Goal: Task Accomplishment & Management: Manage account settings

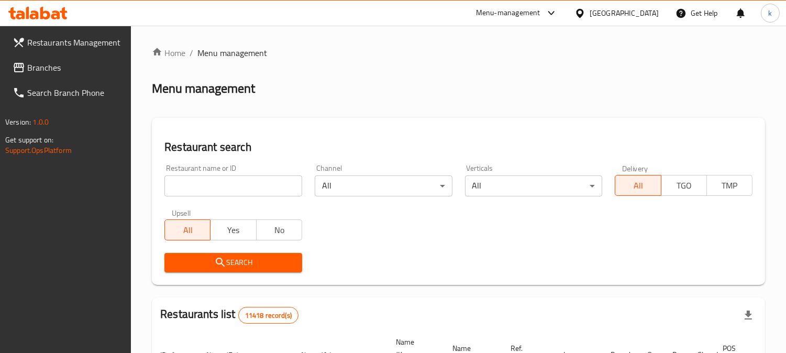
click at [50, 16] on icon at bounding box center [45, 13] width 10 height 13
click at [196, 186] on input "search" at bounding box center [233, 185] width 138 height 21
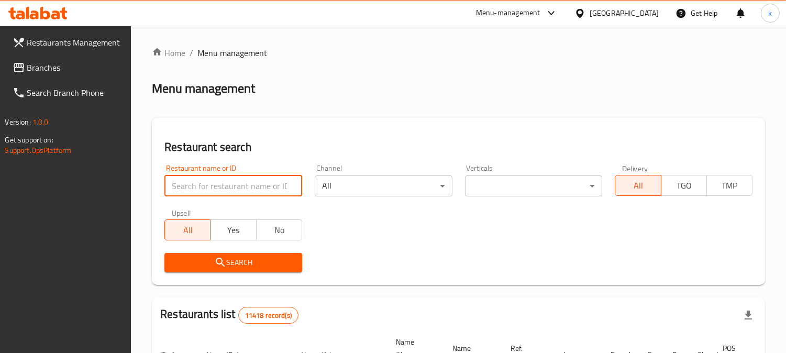
paste input "The Vinery"
type input "The Vinery"
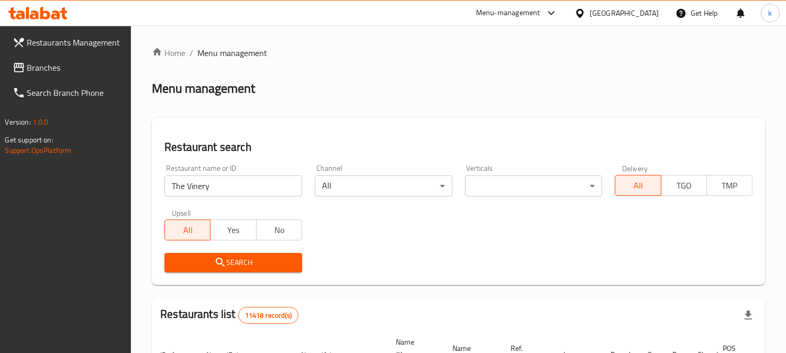
click at [221, 265] on icon "submit" at bounding box center [220, 262] width 13 height 13
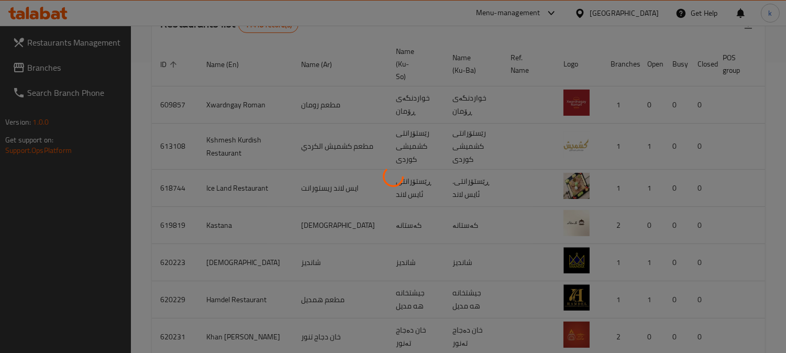
scroll to position [118, 0]
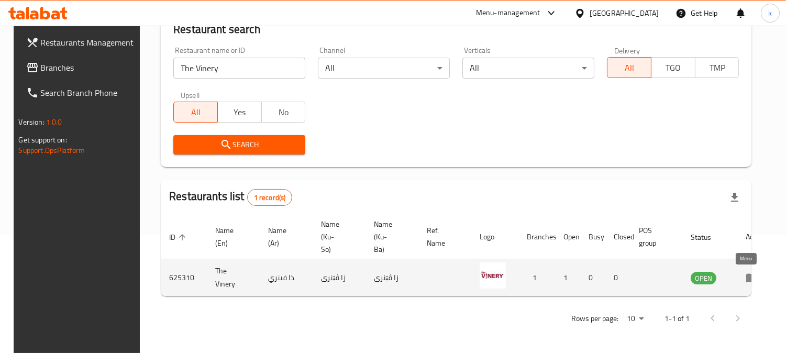
click at [752, 276] on icon "enhanced table" at bounding box center [754, 278] width 4 height 4
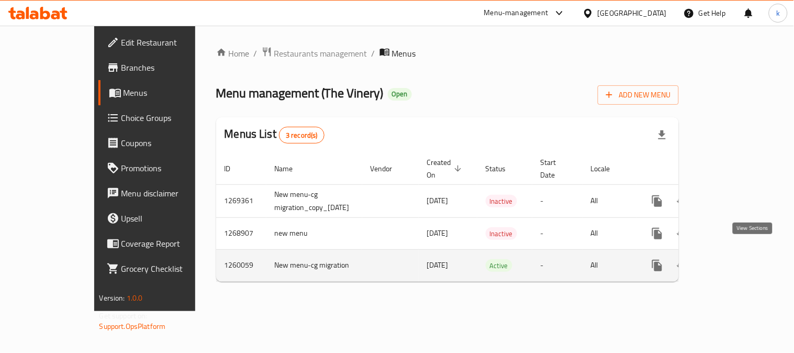
click at [739, 259] on icon "enhanced table" at bounding box center [733, 265] width 13 height 13
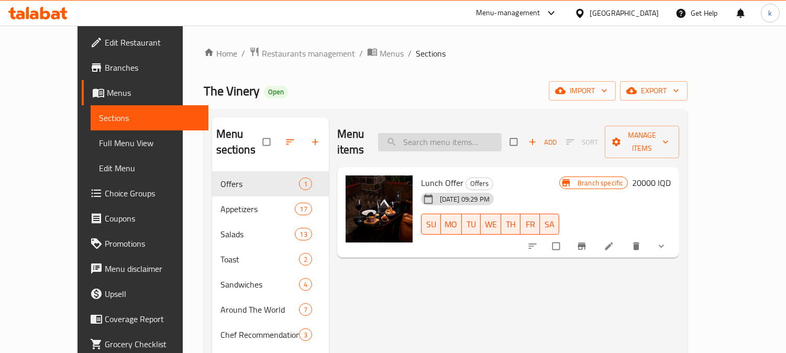
click at [470, 142] on input "search" at bounding box center [440, 142] width 124 height 18
paste input "T-Bone Steak"
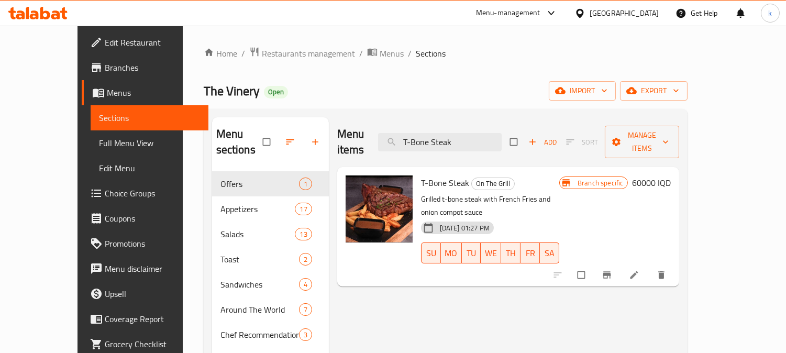
type input "T-Bone Steak"
click at [620, 263] on button "Branch-specific-item" at bounding box center [607, 274] width 25 height 23
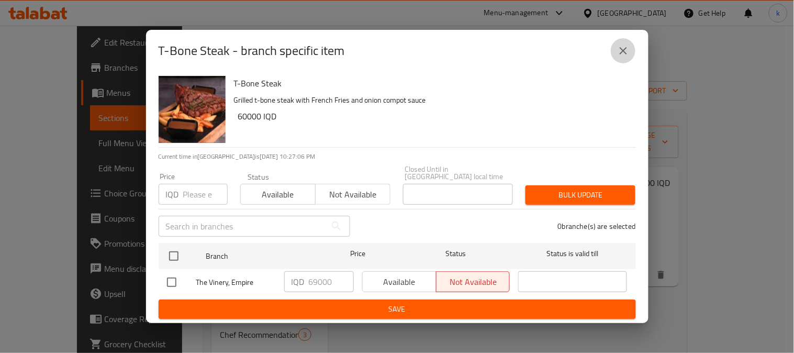
click at [619, 50] on icon "close" at bounding box center [623, 51] width 13 height 13
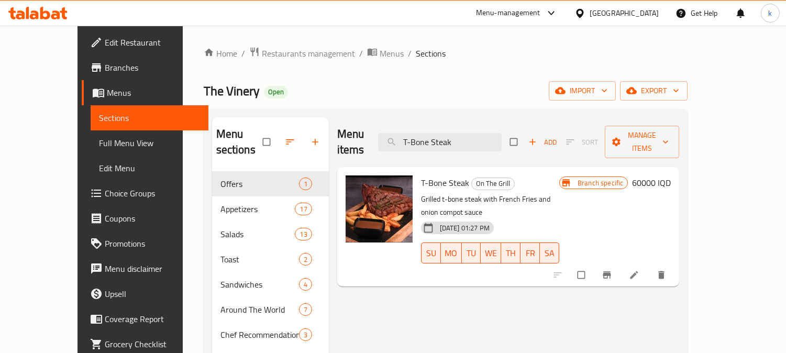
click at [671, 175] on h6 "60000 IQD" at bounding box center [651, 182] width 39 height 15
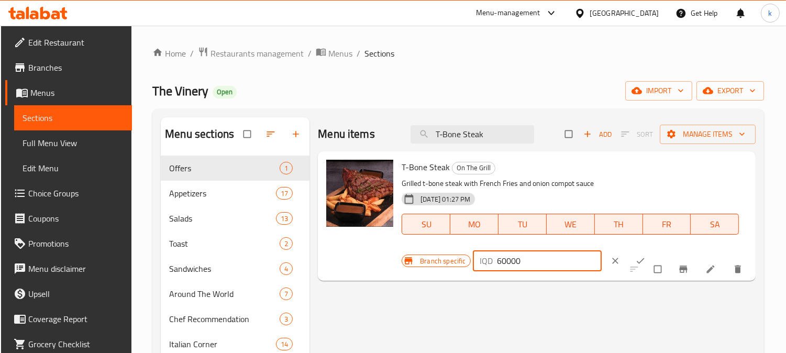
click at [499, 264] on input "60000" at bounding box center [549, 260] width 105 height 21
type input "69000"
click at [635, 258] on icon "ok" at bounding box center [640, 261] width 10 height 10
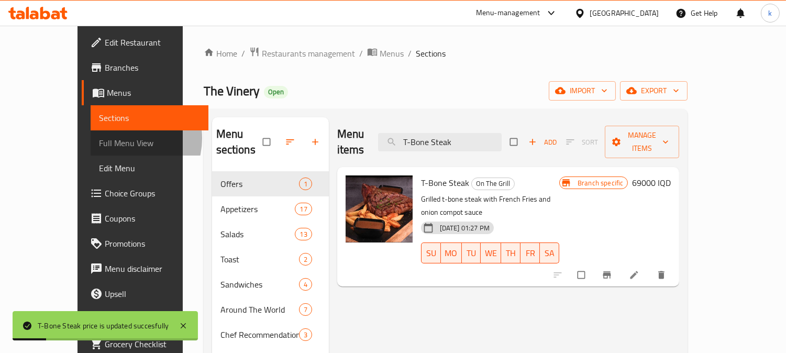
click at [99, 138] on span "Full Menu View" at bounding box center [150, 143] width 102 height 13
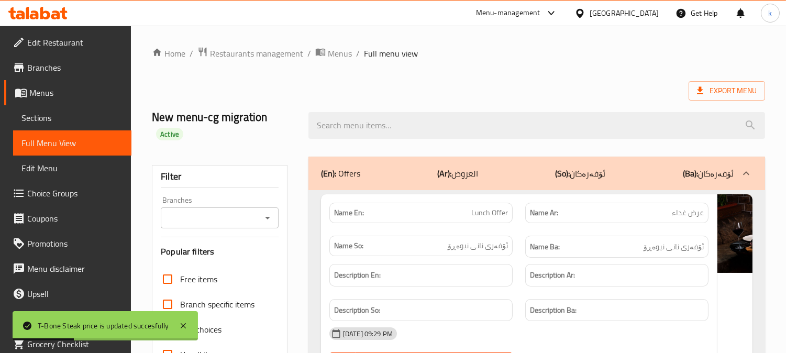
click at [237, 227] on div "Branches" at bounding box center [220, 217] width 118 height 21
click at [191, 215] on input "Branches" at bounding box center [211, 217] width 94 height 15
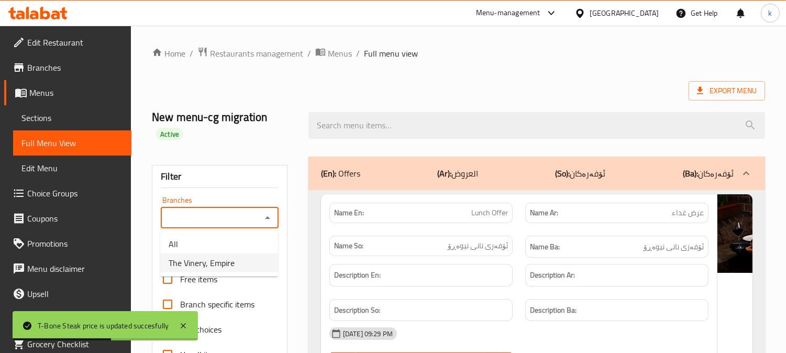
click at [223, 259] on span "The Vinery, Empire" at bounding box center [202, 263] width 66 height 13
type input "The Vinery, Empire"
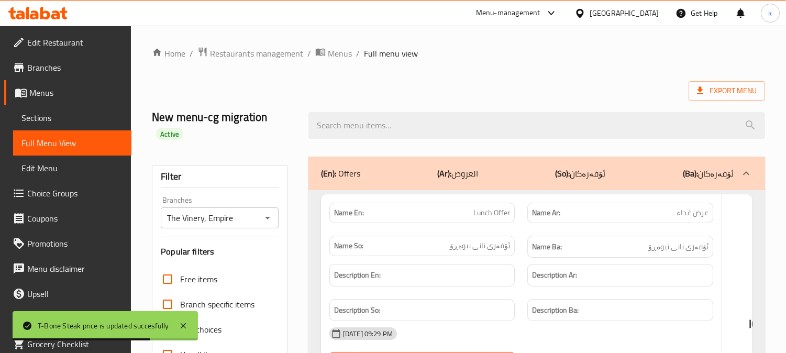
click at [371, 129] on div at bounding box center [393, 176] width 786 height 353
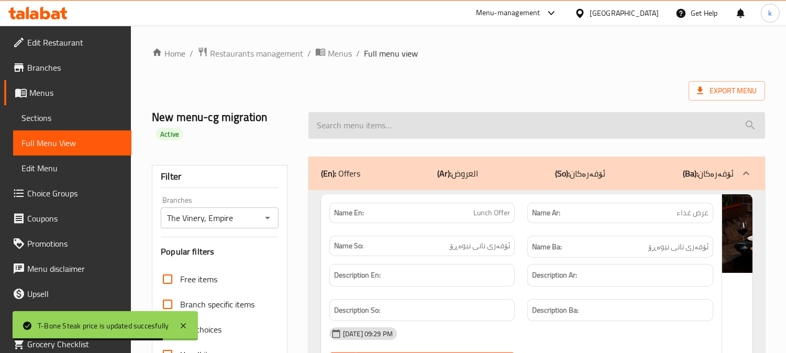
click at [363, 123] on input "search" at bounding box center [536, 125] width 457 height 27
paste input "T-Bone Steak"
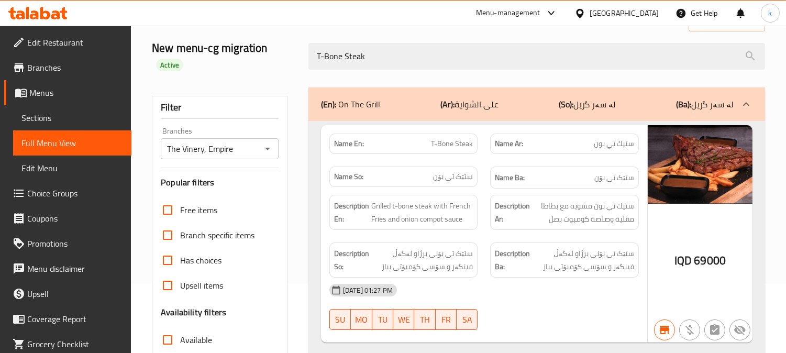
scroll to position [97, 0]
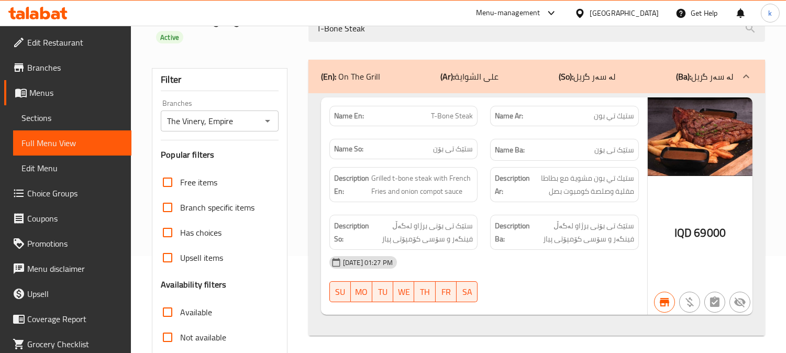
type input "T-Bone Steak"
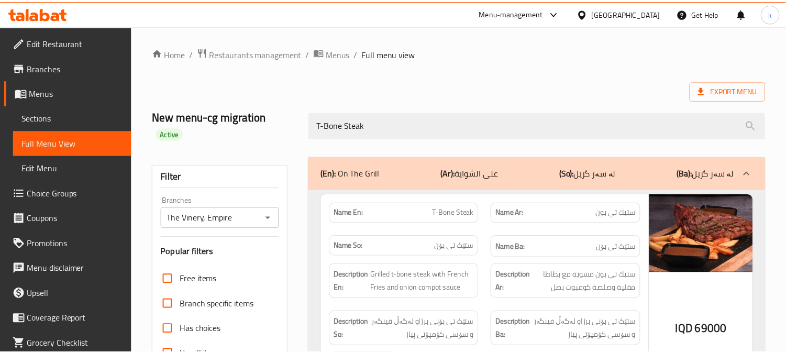
scroll to position [220, 0]
